Goal: Task Accomplishment & Management: Complete application form

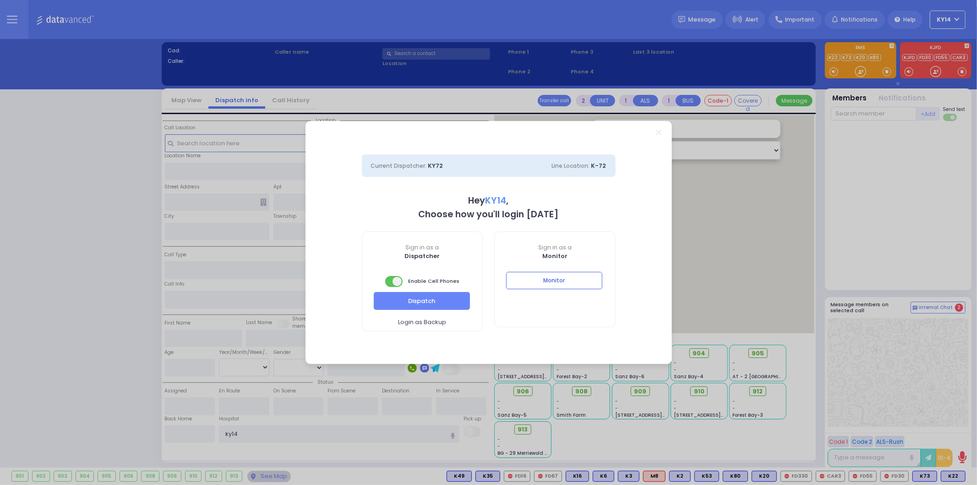
select select "2"
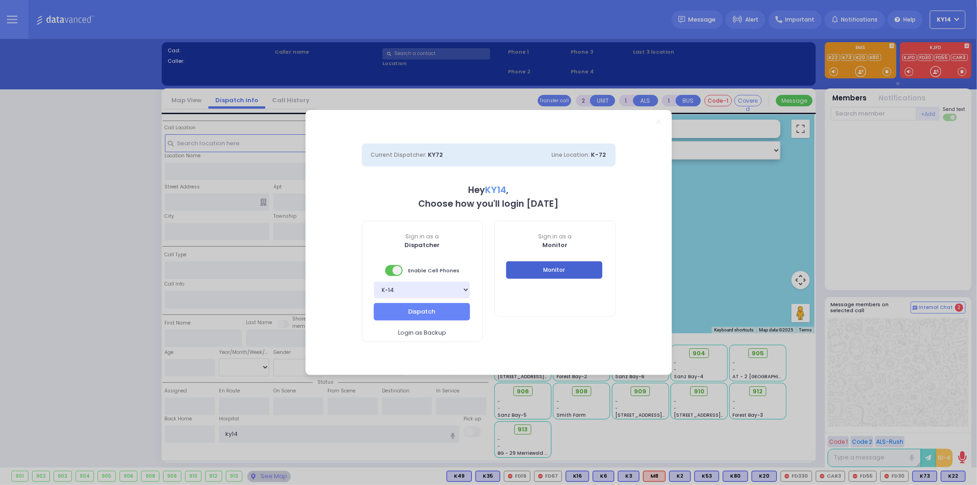
click at [544, 268] on button "Monitor" at bounding box center [554, 269] width 96 height 17
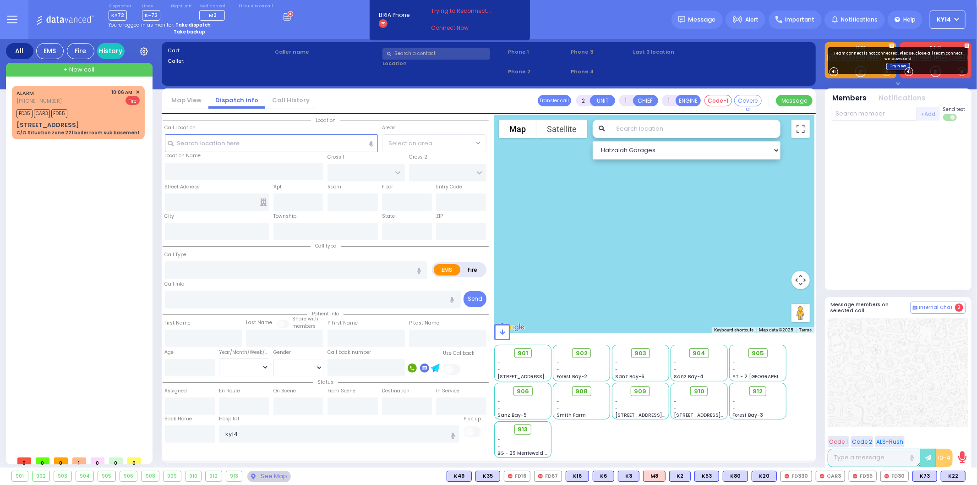
click at [894, 66] on link "Try Now" at bounding box center [899, 66] width 24 height 7
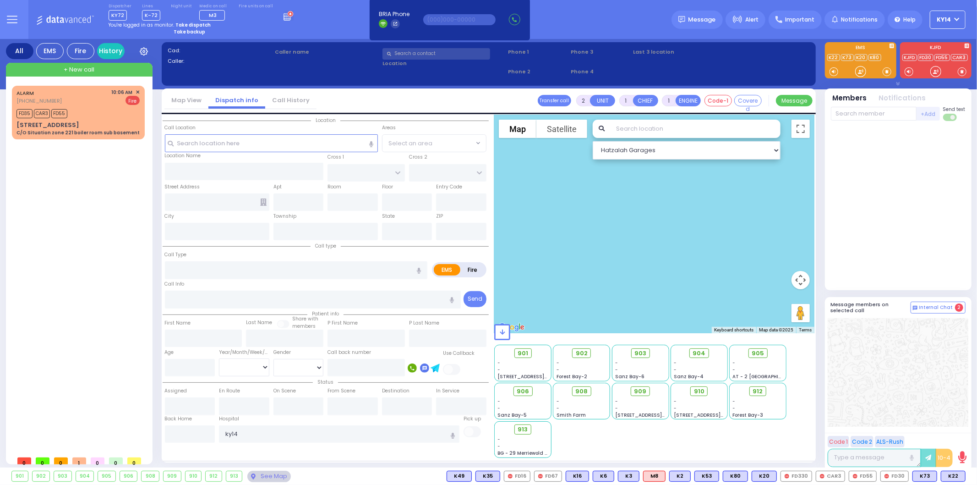
drag, startPoint x: 767, startPoint y: 484, endPoint x: 68, endPoint y: 401, distance: 703.7
click at [67, 401] on div "ALARM [PHONE_NUMBER] 10:06 AM ✕ FD35 CAR3 FD55" at bounding box center [80, 269] width 137 height 366
select select
radio input "true"
type input "[PERSON_NAME]"
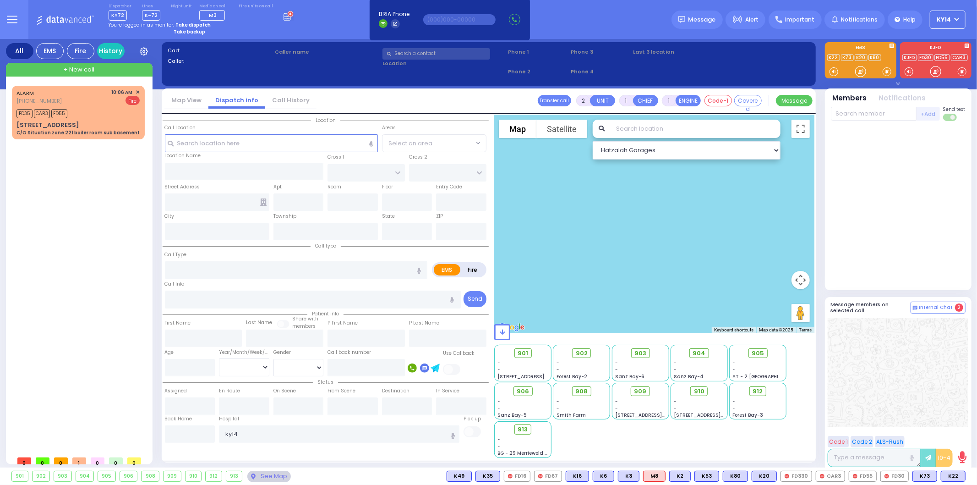
type input "HOLTZER"
select select
type input "10:47"
select select
radio input "true"
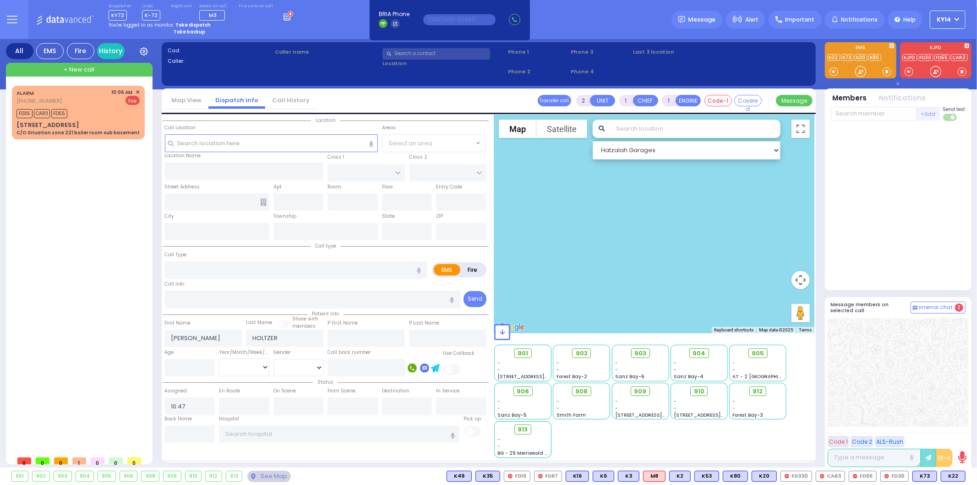
select select
select select "Hatzalah Garages"
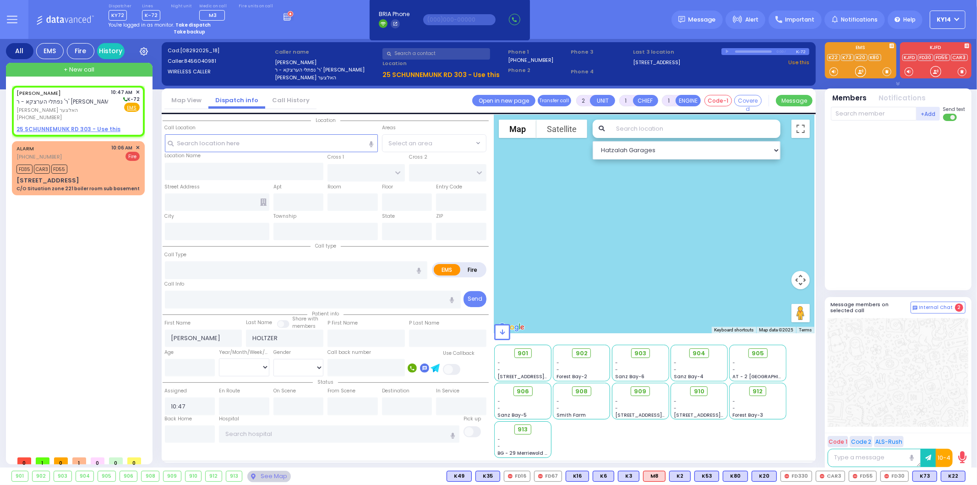
select select
radio input "true"
select select
radio input "true"
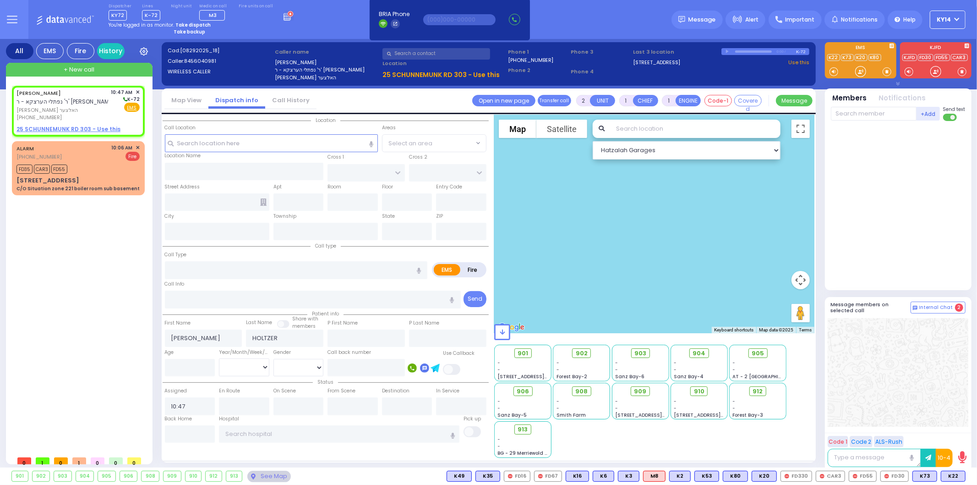
select select
type input "ACRES RD"
type input "DINEV RD"
type input "[STREET_ADDRESS]"
type input "[PERSON_NAME]"
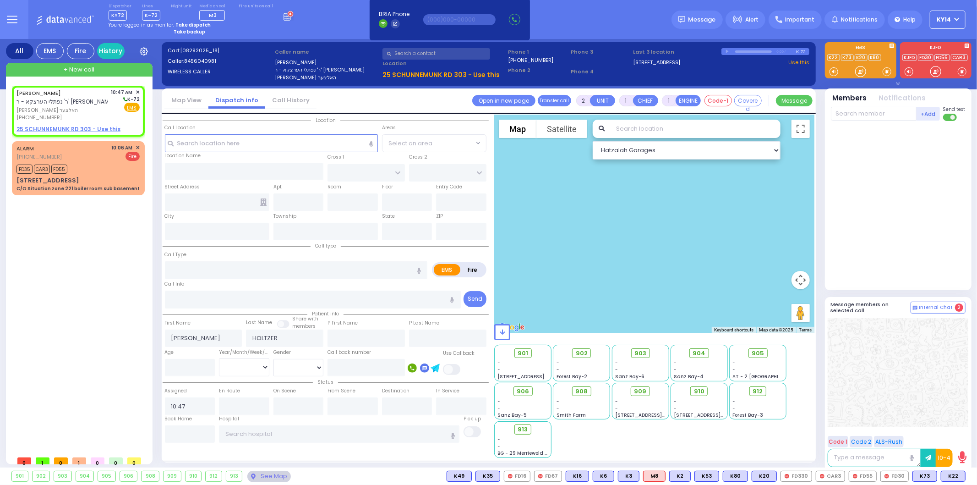
type input "[US_STATE]"
type input "10950"
type input "3"
type input "AUTOMATIC FIRE ALARM"
radio input "false"
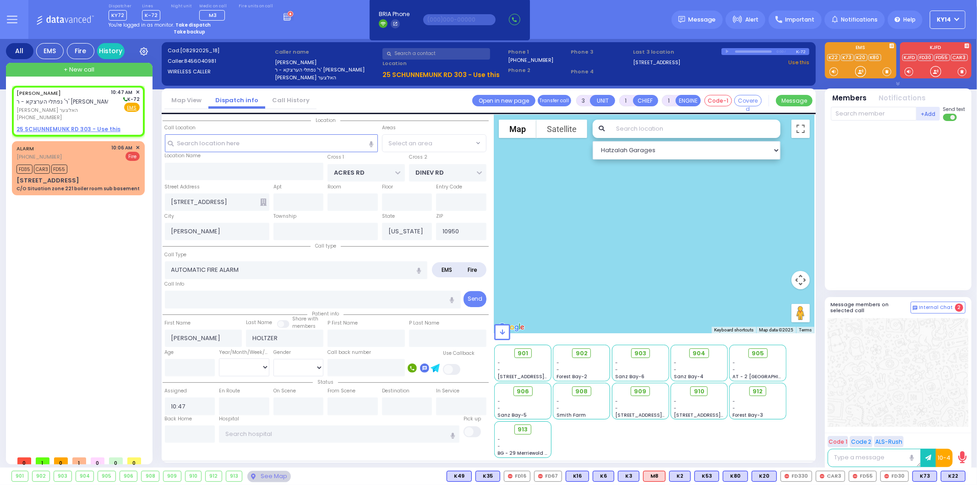
radio input "true"
select select
radio input "true"
select select
select select "PALM TREE"
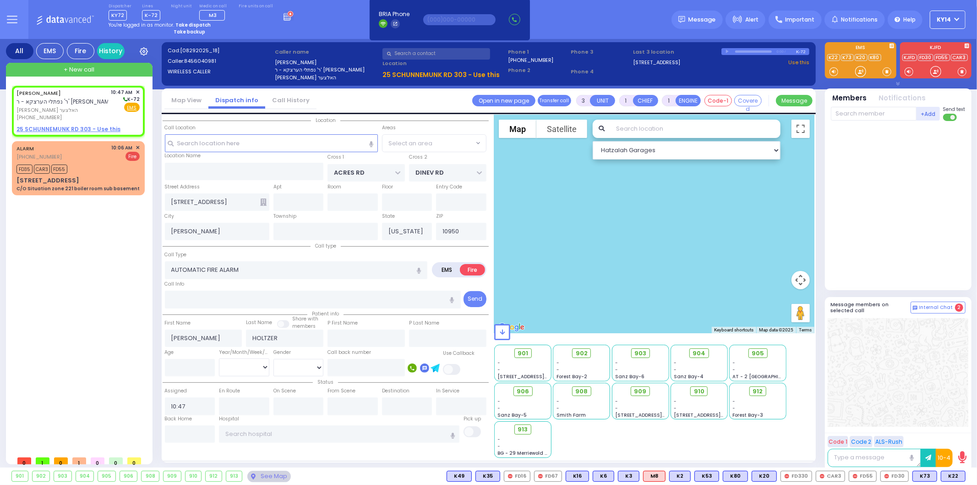
select select "Hatzalah Garages"
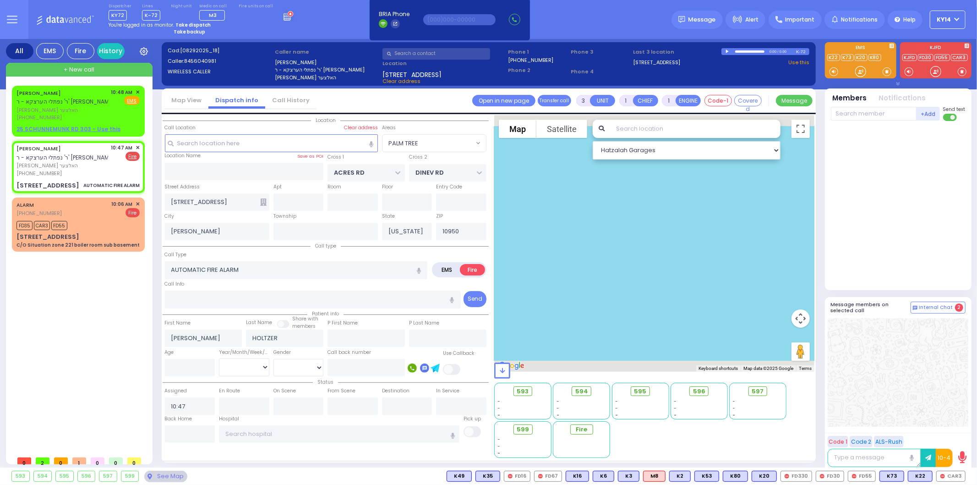
select select
radio input "true"
select select
type input "10:48"
select select "PALM TREE"
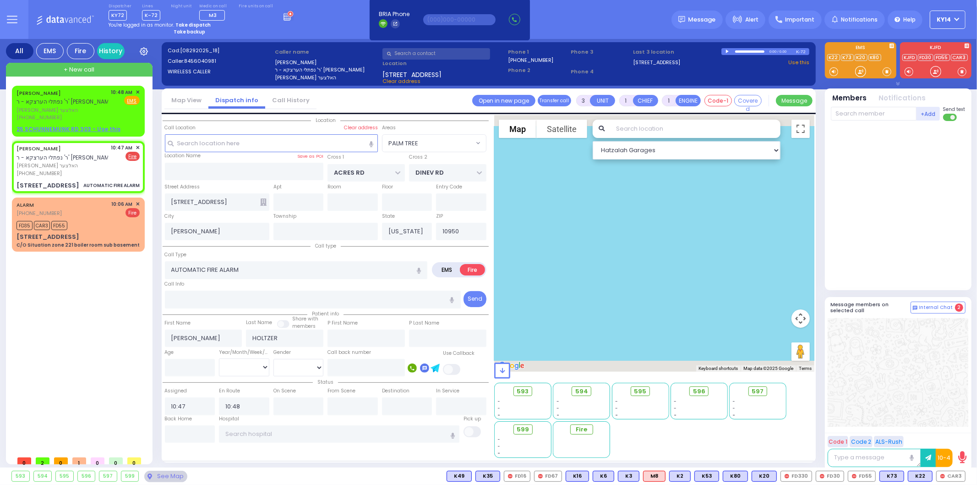
select select "Hatzalah Garages"
